Goal: Task Accomplishment & Management: Manage account settings

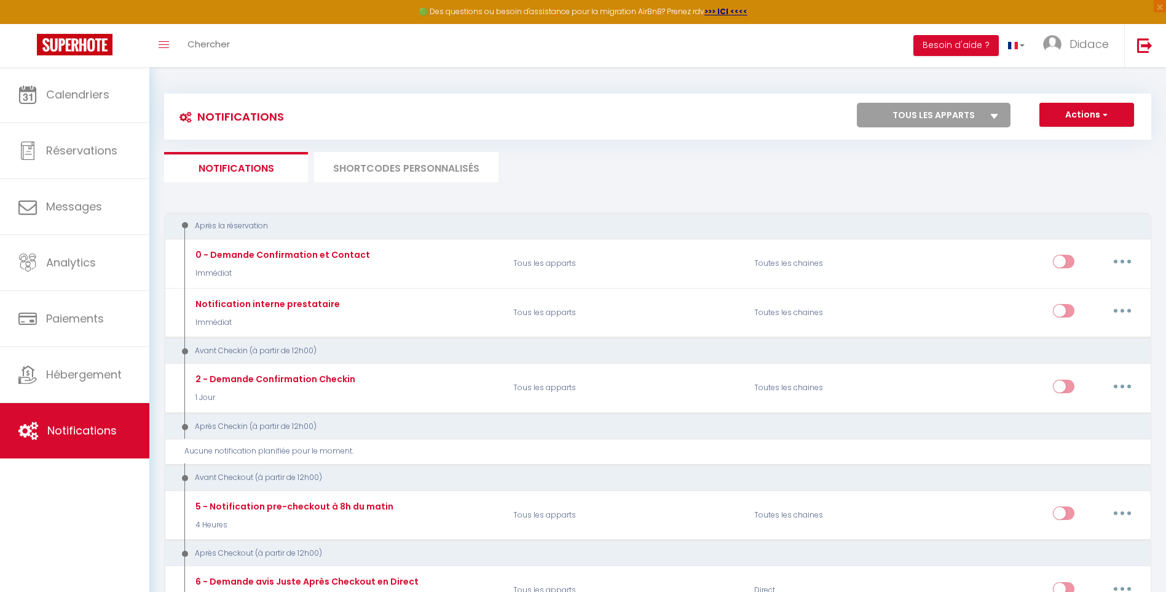
scroll to position [1069, 0]
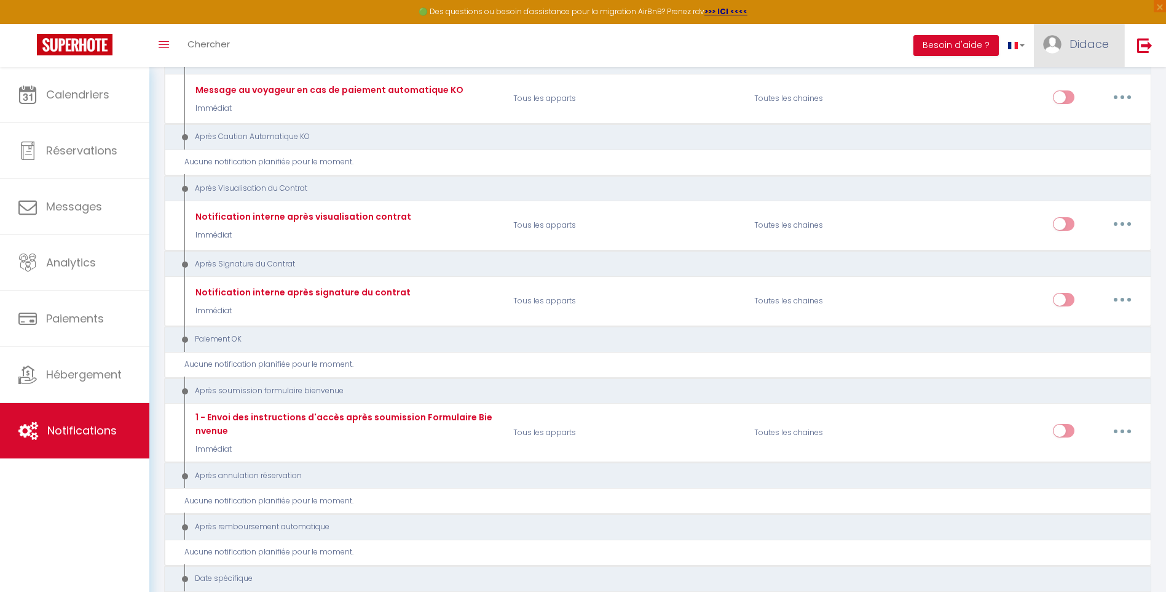
click at [1091, 44] on span "Didace" at bounding box center [1089, 43] width 39 height 15
click at [1070, 85] on link "Paramètres" at bounding box center [1075, 85] width 91 height 21
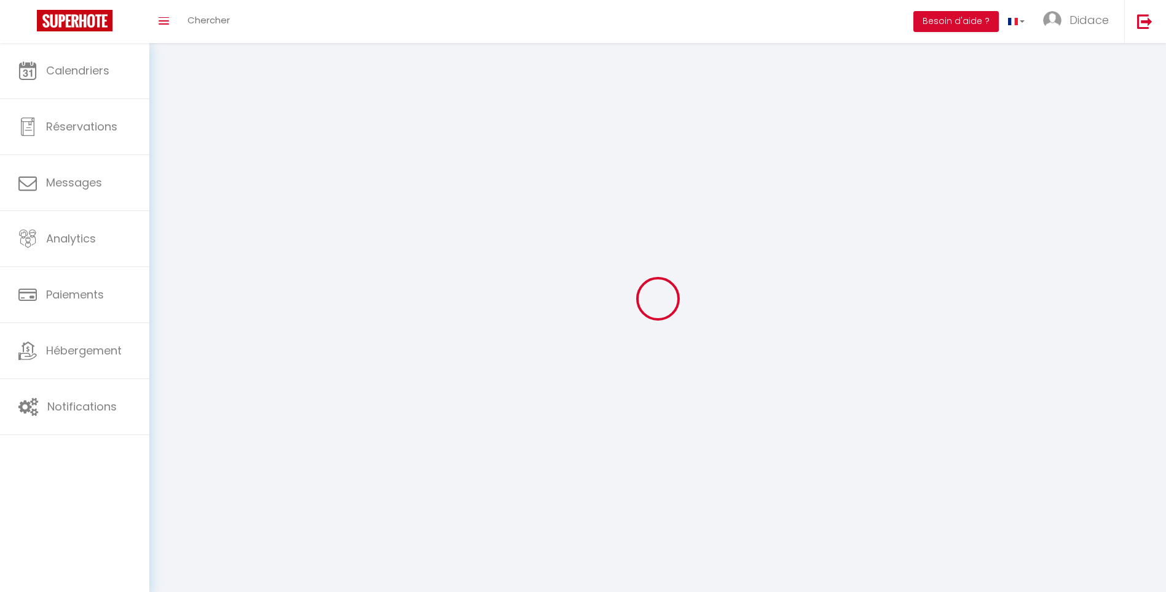
type input "Didace"
type input "[PERSON_NAME]"
type input "[PHONE_NUMBER]"
type input "[STREET_ADDRESS][PERSON_NAME]"
type input "49000"
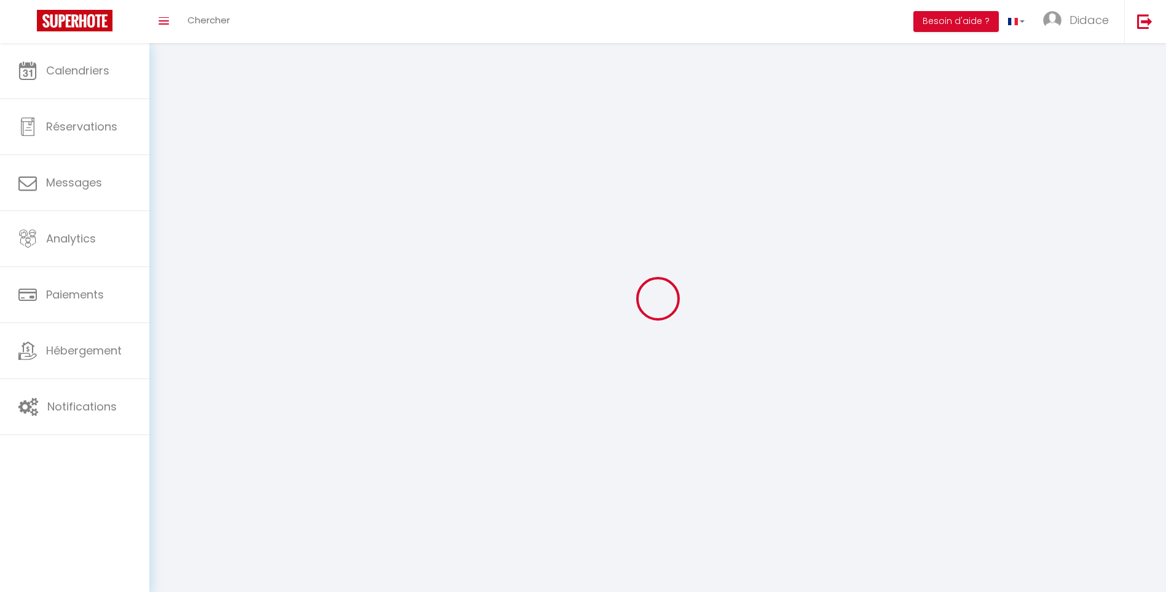
type input "Angers 49"
type input "nbR0DVQQdUmTqmopT1fXPFkmh"
type input "cx0GXTWDfbw3CbzT70lhmb1WJ"
select select "28"
type input "nbR0DVQQdUmTqmopT1fXPFkmh"
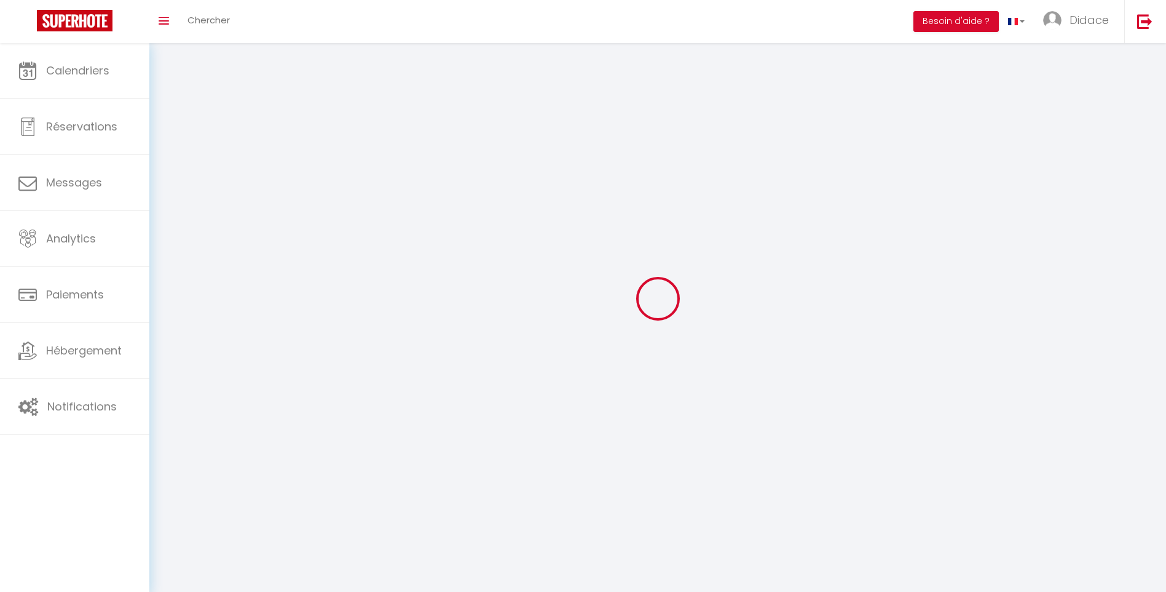
type input "cx0GXTWDfbw3CbzT70lhmb1WJ"
type input "[URL][DOMAIN_NAME]"
select select "fr"
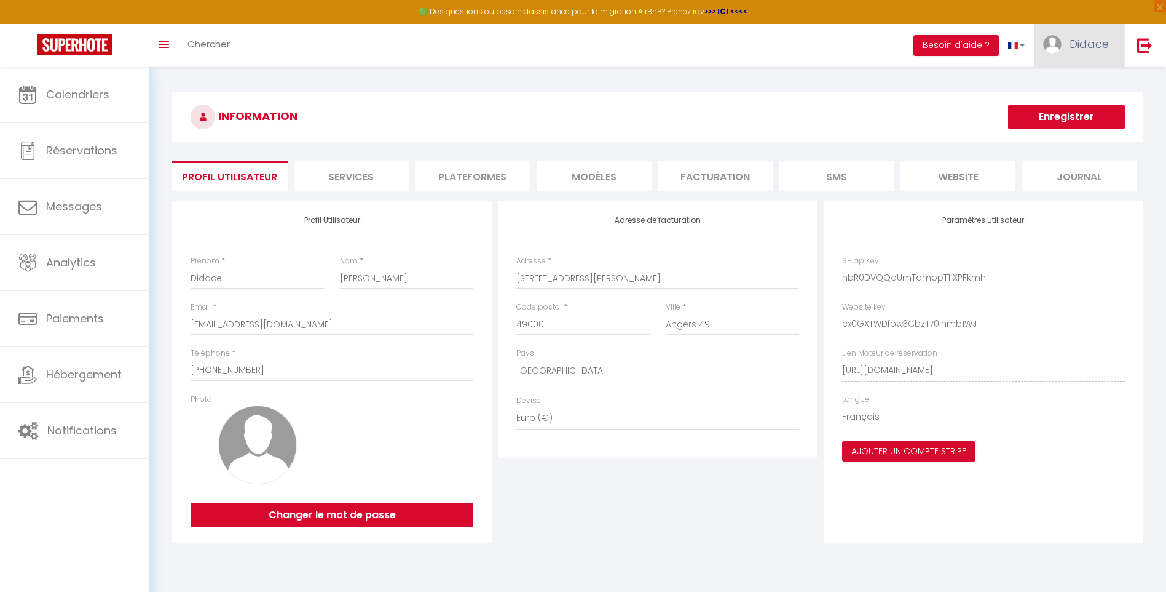
click at [1087, 43] on span "Didace" at bounding box center [1089, 43] width 39 height 15
click at [1055, 84] on link "Paramètres" at bounding box center [1075, 85] width 91 height 21
click at [1061, 83] on link "Paramètres" at bounding box center [1075, 85] width 91 height 21
click at [926, 456] on button "Ajouter un compte Stripe" at bounding box center [908, 451] width 133 height 21
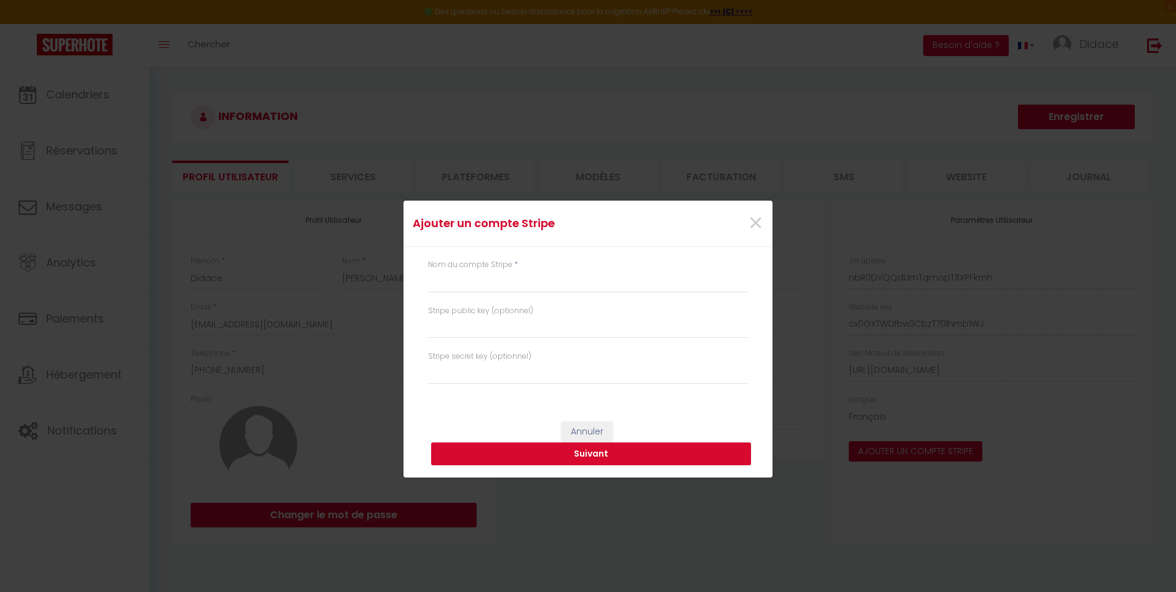
click at [455, 270] on label "Nom du compte Stripe" at bounding box center [470, 265] width 84 height 12
click at [446, 281] on input "text" at bounding box center [588, 282] width 320 height 22
type input "e"
type input "dejk stripe"
click at [585, 338] on input "text" at bounding box center [588, 327] width 320 height 22
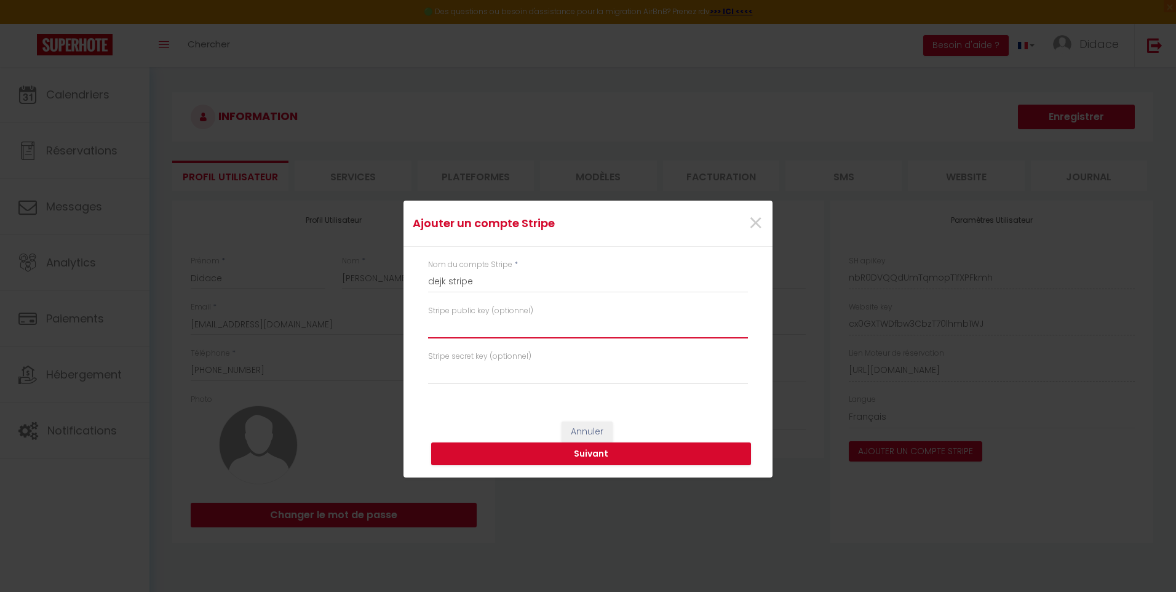
click at [442, 325] on input "text" at bounding box center [588, 327] width 320 height 22
type input "pk_live_51SAzBBIUr"
click at [753, 223] on span "×" at bounding box center [755, 223] width 15 height 37
